Goal: Find specific page/section: Find specific page/section

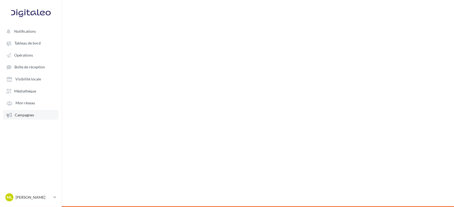
click at [17, 116] on span "Campagnes" at bounding box center [24, 114] width 19 height 5
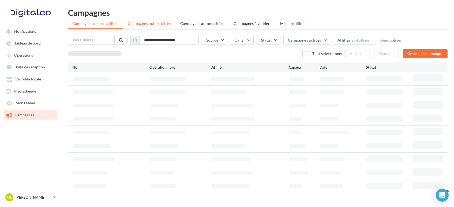
click at [152, 23] on span "Campagnes publicitaires" at bounding box center [149, 23] width 43 height 5
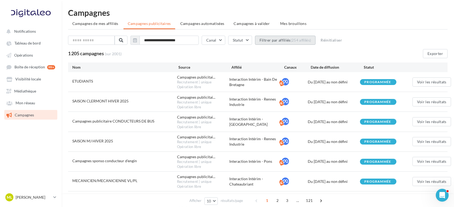
click at [286, 38] on button "Filtrer par affiliés (254 affiliés)" at bounding box center [285, 40] width 61 height 9
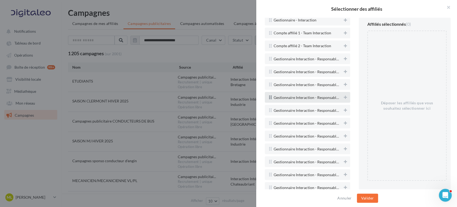
scroll to position [1160, 0]
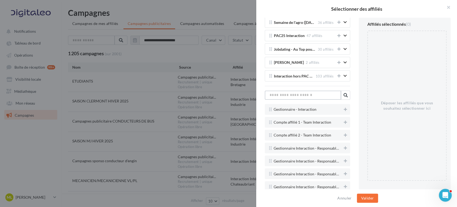
click at [298, 90] on input "text" at bounding box center [303, 94] width 76 height 9
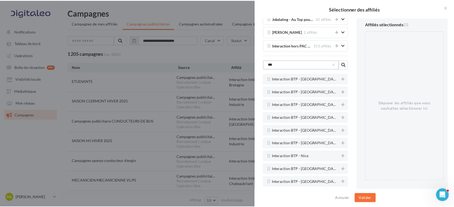
scroll to position [1219, 0]
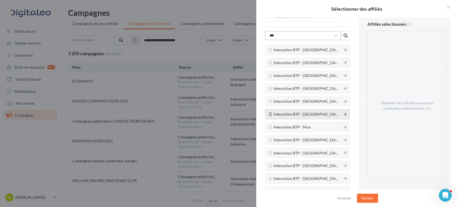
type input "***"
click at [344, 112] on icon at bounding box center [345, 114] width 3 height 4
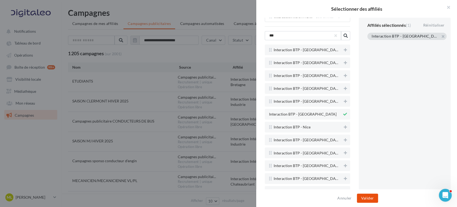
click at [367, 196] on button "Valider" at bounding box center [367, 197] width 21 height 9
